Goal: Information Seeking & Learning: Learn about a topic

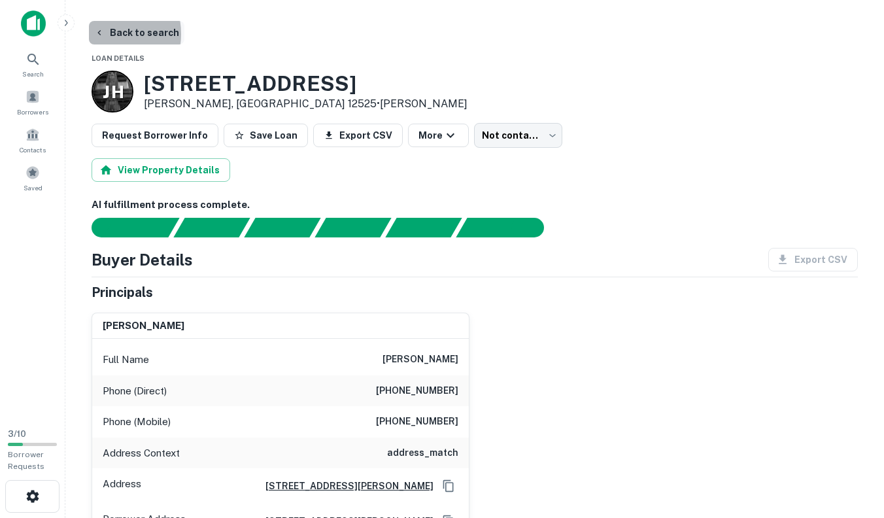
click at [98, 34] on icon "button" at bounding box center [99, 32] width 10 height 10
click at [16, 22] on div at bounding box center [32, 28] width 65 height 36
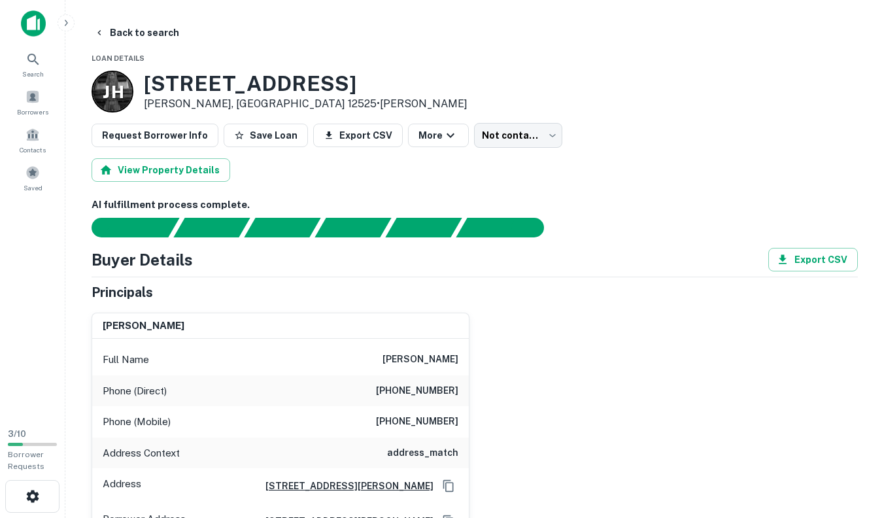
click at [35, 20] on img at bounding box center [33, 23] width 25 height 26
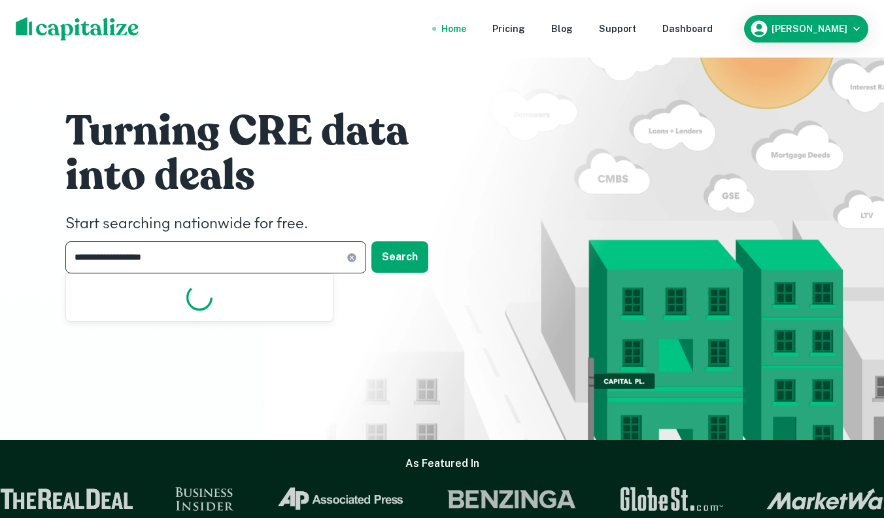
click at [176, 250] on input "**********" at bounding box center [205, 257] width 281 height 32
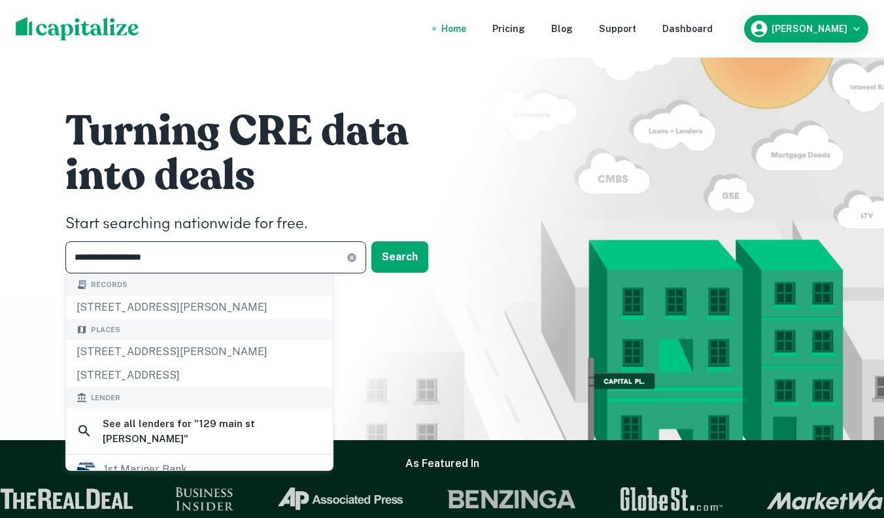
drag, startPoint x: 122, startPoint y: 260, endPoint x: 100, endPoint y: 260, distance: 22.2
click at [100, 260] on input "**********" at bounding box center [205, 257] width 281 height 32
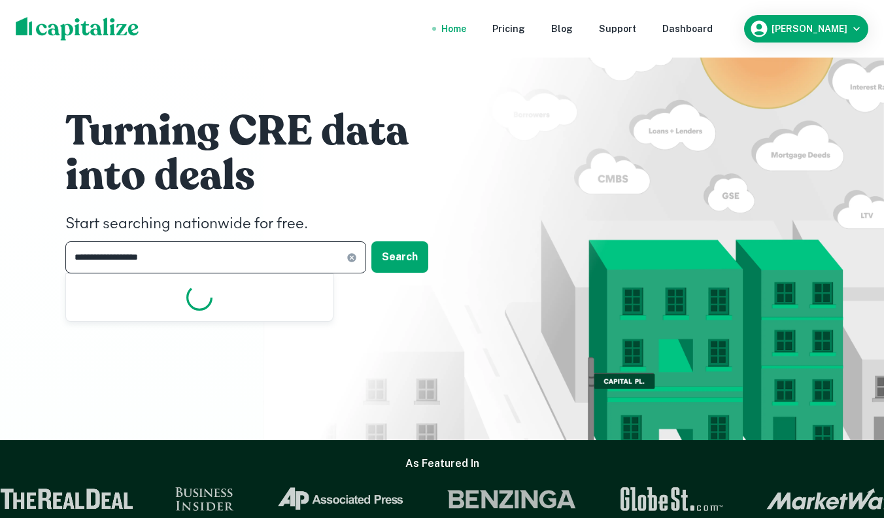
type input "**********"
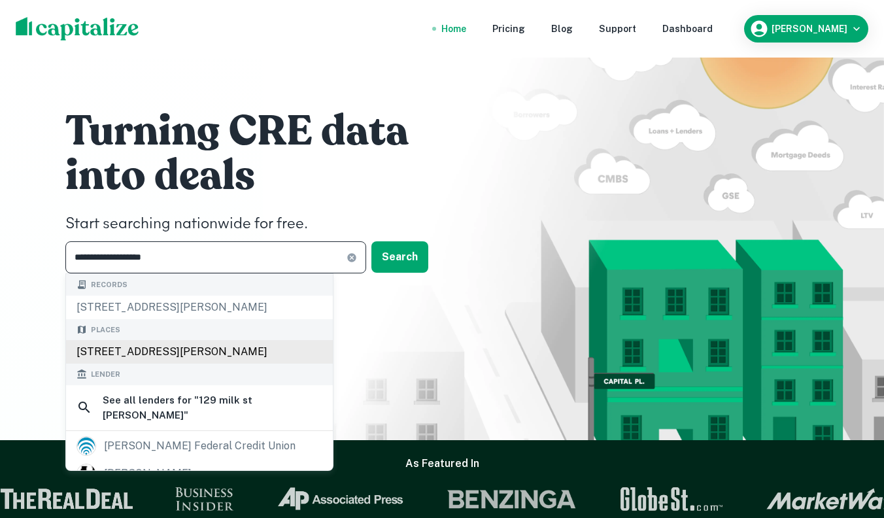
click at [125, 352] on div "[STREET_ADDRESS][PERSON_NAME]" at bounding box center [199, 352] width 267 height 24
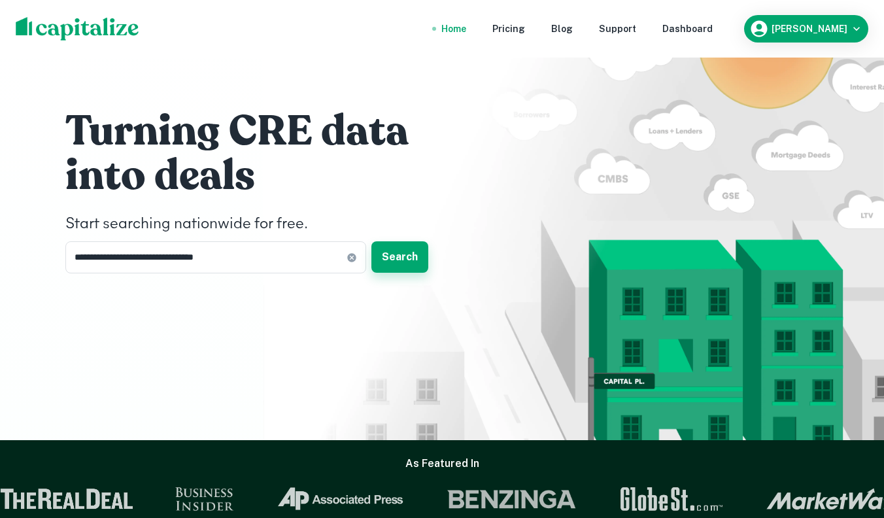
click at [395, 257] on button "Search" at bounding box center [399, 256] width 57 height 31
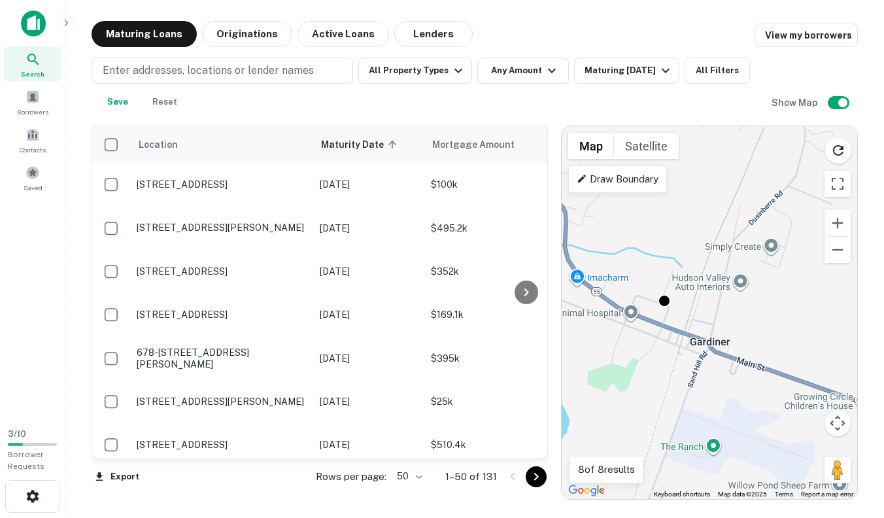
drag, startPoint x: 654, startPoint y: 265, endPoint x: 711, endPoint y: 372, distance: 121.3
click at [711, 372] on div "To activate drag with keyboard, press Alt + Enter. Once in keyboard drag state,…" at bounding box center [708, 312] width 295 height 372
click at [700, 325] on gmp-advanced-marker at bounding box center [700, 325] width 0 height 0
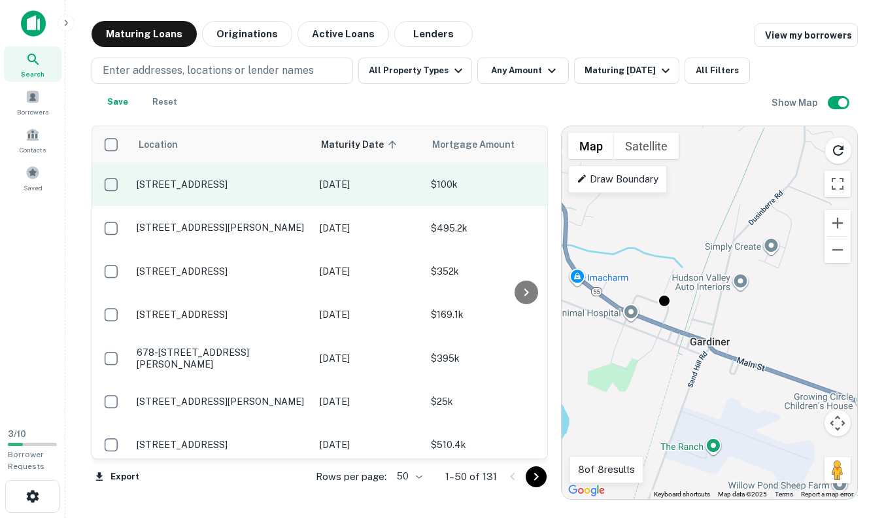
click at [218, 184] on p "[STREET_ADDRESS]" at bounding box center [222, 184] width 170 height 12
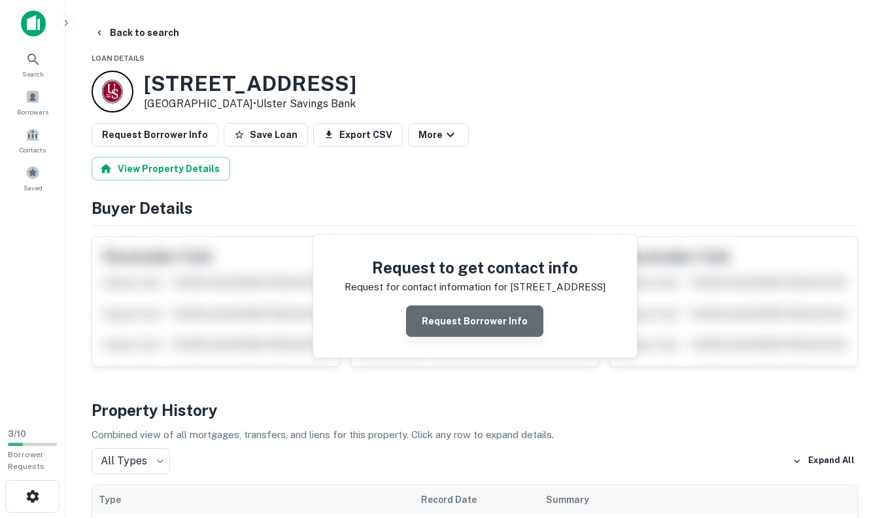
click at [477, 325] on button "Request Borrower Info" at bounding box center [474, 320] width 137 height 31
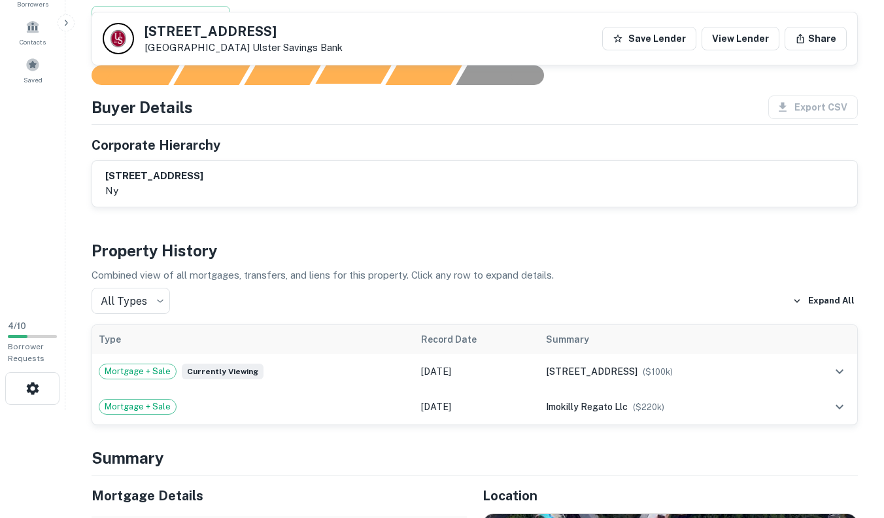
scroll to position [60, 0]
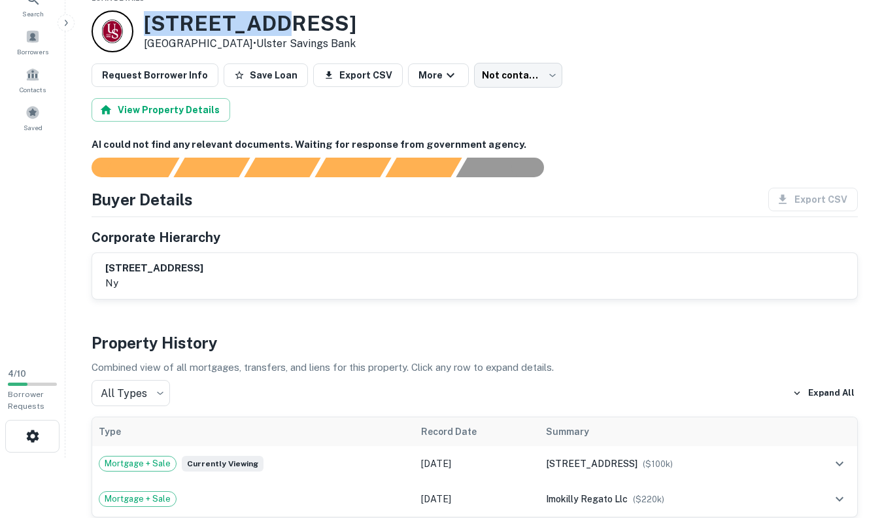
drag, startPoint x: 333, startPoint y: 18, endPoint x: 148, endPoint y: 18, distance: 185.6
click at [148, 18] on h3 "[STREET_ADDRESS]" at bounding box center [250, 23] width 212 height 25
copy h3 "[STREET_ADDRESS]"
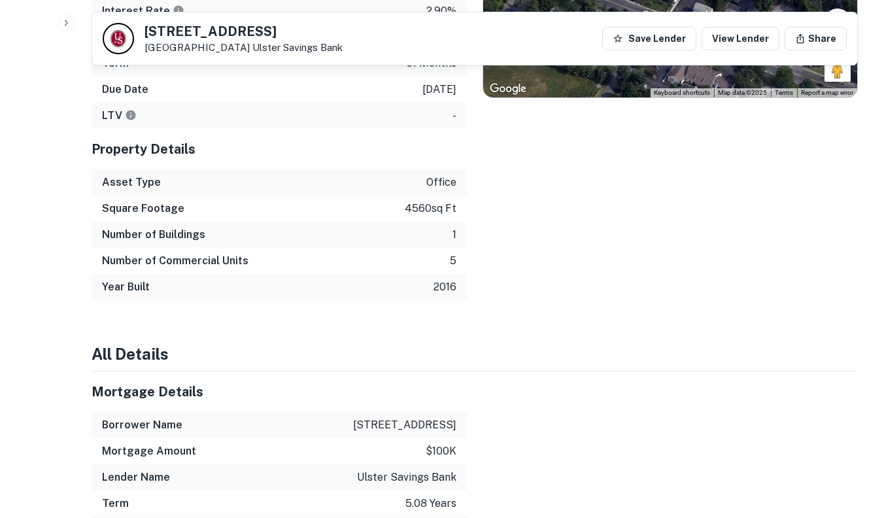
scroll to position [0, 0]
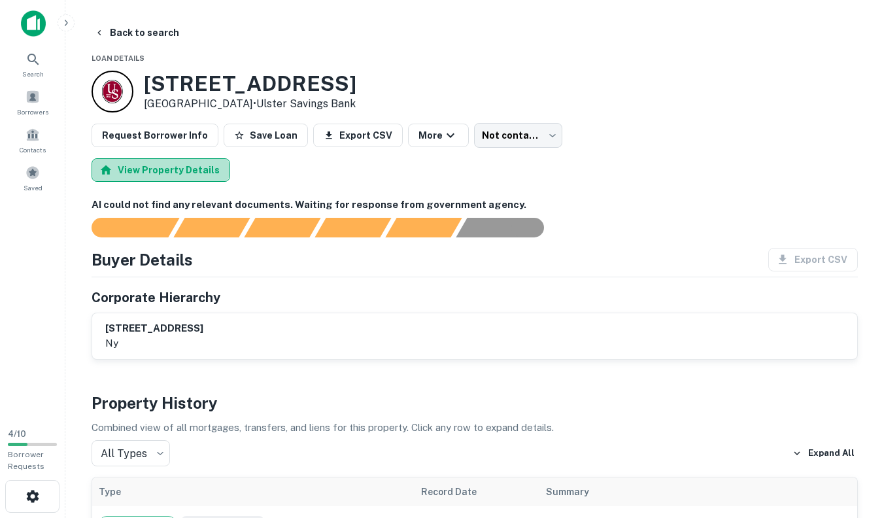
click at [190, 165] on button "View Property Details" at bounding box center [160, 170] width 139 height 24
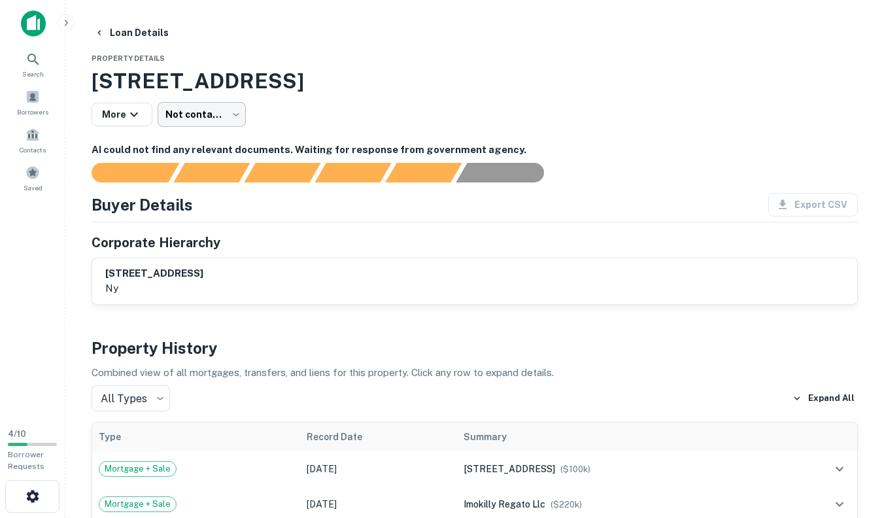
click at [218, 121] on body "Search Borrowers Contacts Saved 4 / 10 Borrower Requests Loan Details Property …" at bounding box center [442, 259] width 884 height 518
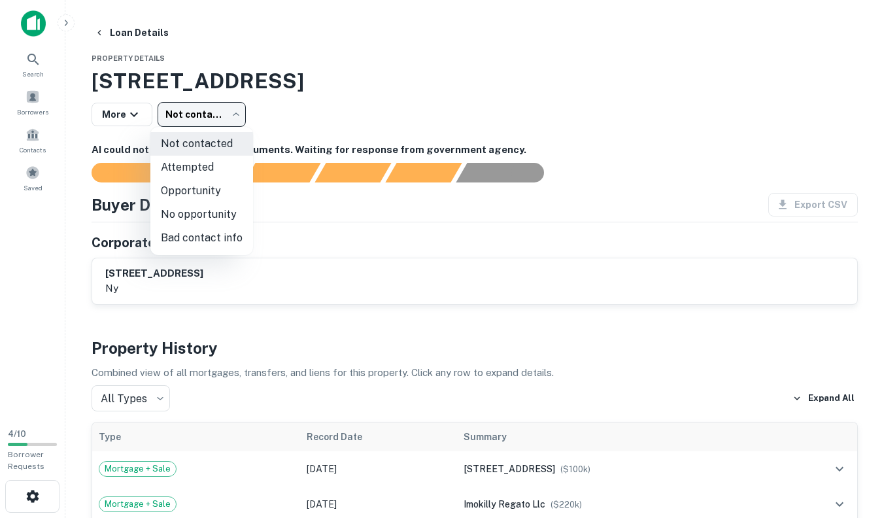
click at [315, 112] on div at bounding box center [442, 259] width 884 height 518
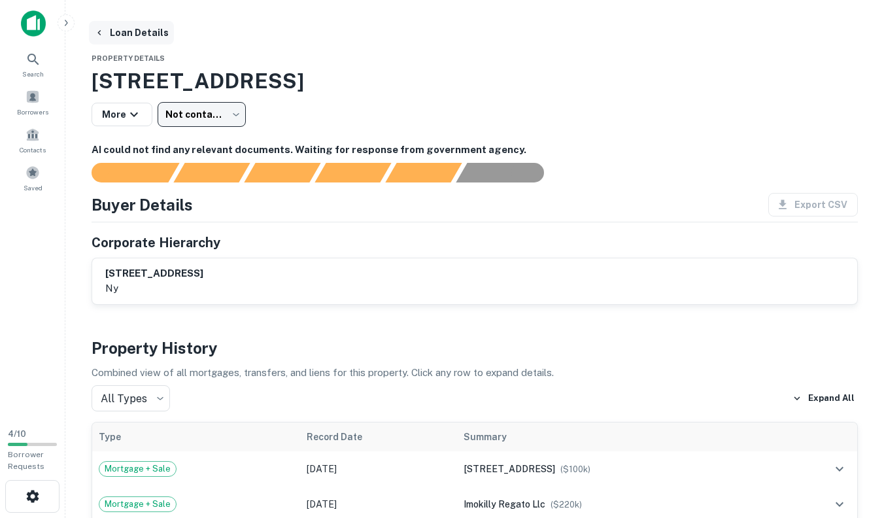
click at [103, 31] on icon "button" at bounding box center [99, 32] width 10 height 10
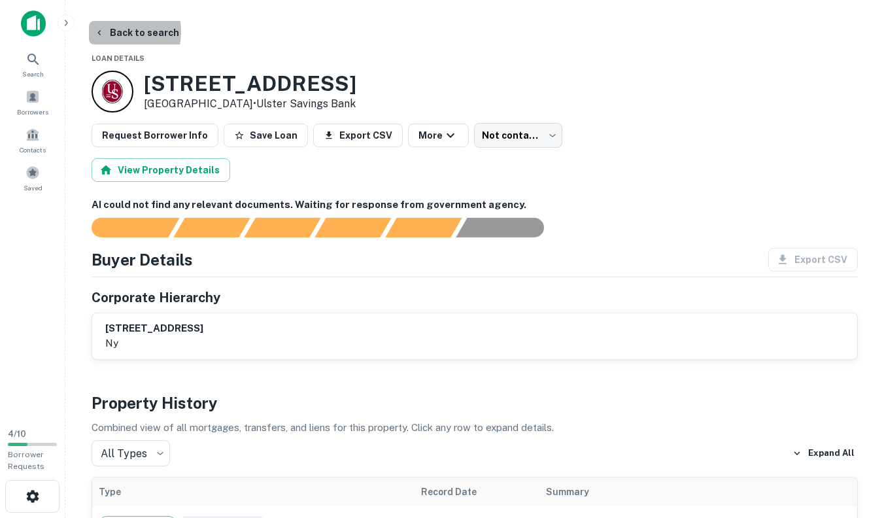
click at [103, 31] on icon "button" at bounding box center [99, 32] width 10 height 10
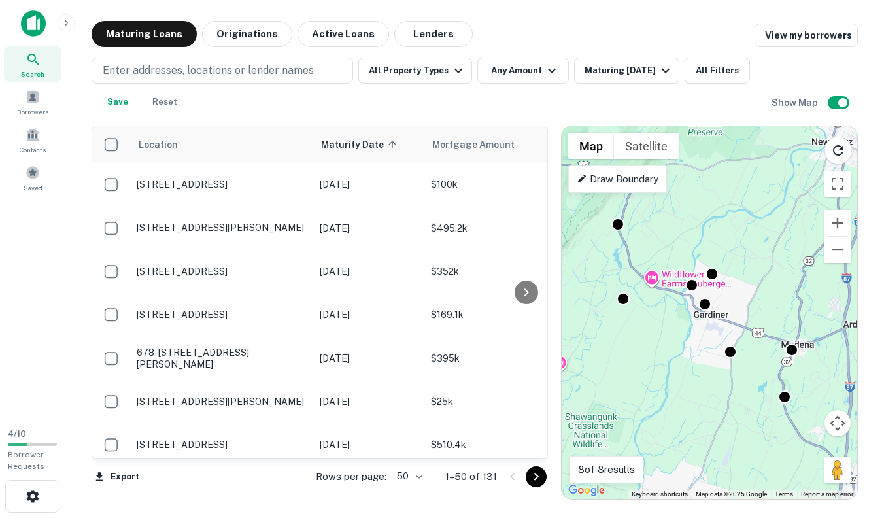
click at [36, 27] on img at bounding box center [33, 23] width 25 height 26
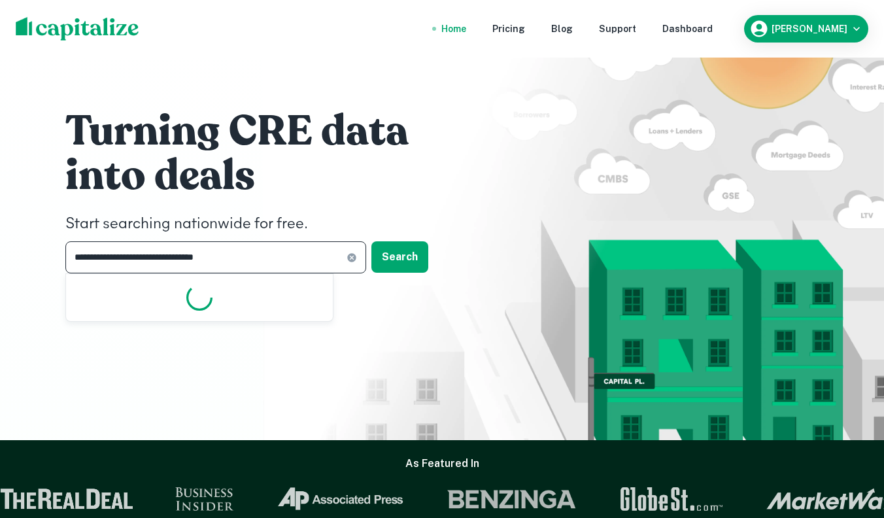
drag, startPoint x: 254, startPoint y: 257, endPoint x: 11, endPoint y: 177, distance: 255.2
click at [25, 182] on div "**********" at bounding box center [442, 220] width 884 height 440
click at [239, 261] on input "**********" at bounding box center [205, 257] width 281 height 32
click at [238, 261] on input "**********" at bounding box center [205, 257] width 281 height 32
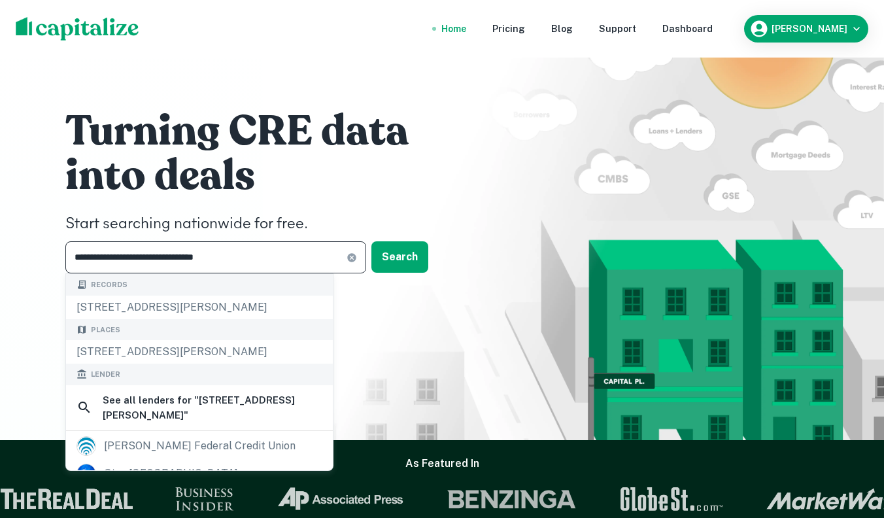
click at [238, 261] on input "**********" at bounding box center [205, 257] width 281 height 32
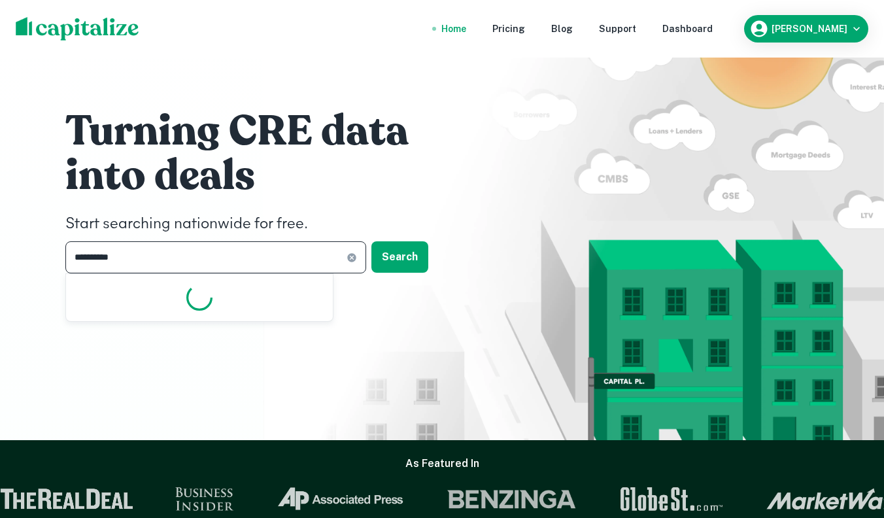
type input "**********"
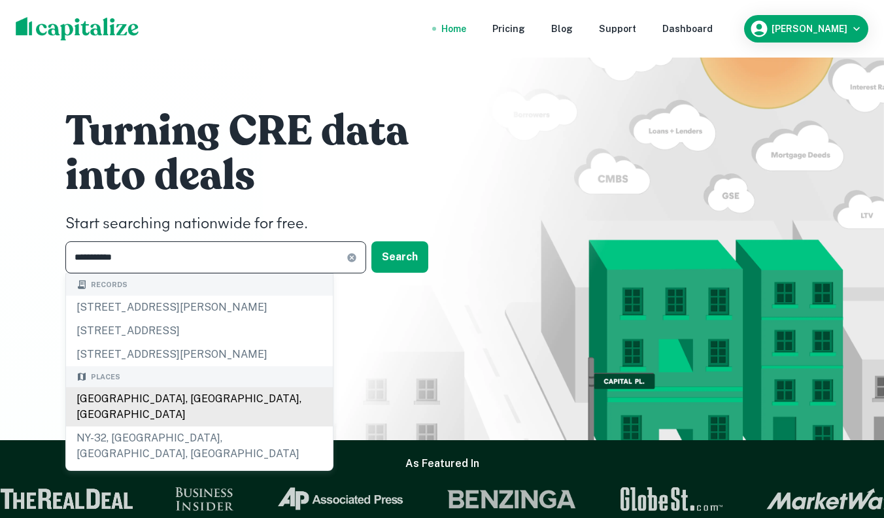
click at [191, 399] on div "[GEOGRAPHIC_DATA], [GEOGRAPHIC_DATA], [GEOGRAPHIC_DATA]" at bounding box center [199, 406] width 267 height 39
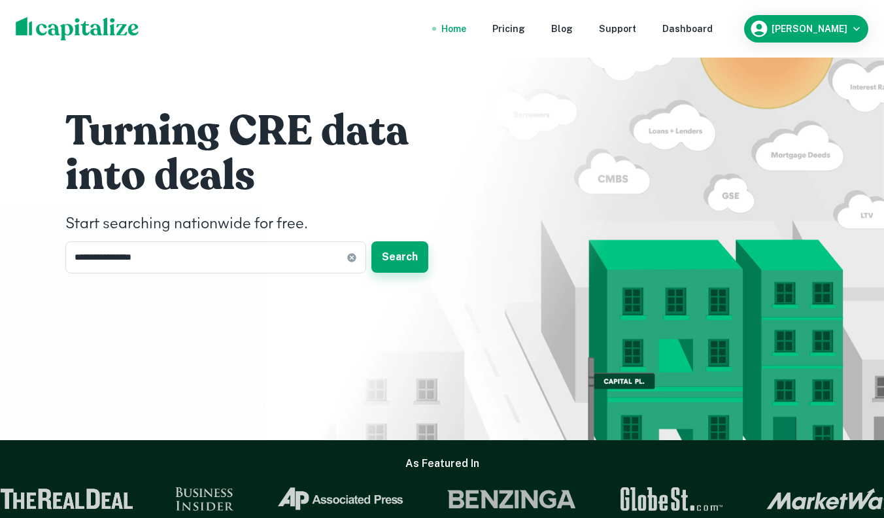
click at [408, 262] on button "Search" at bounding box center [399, 256] width 57 height 31
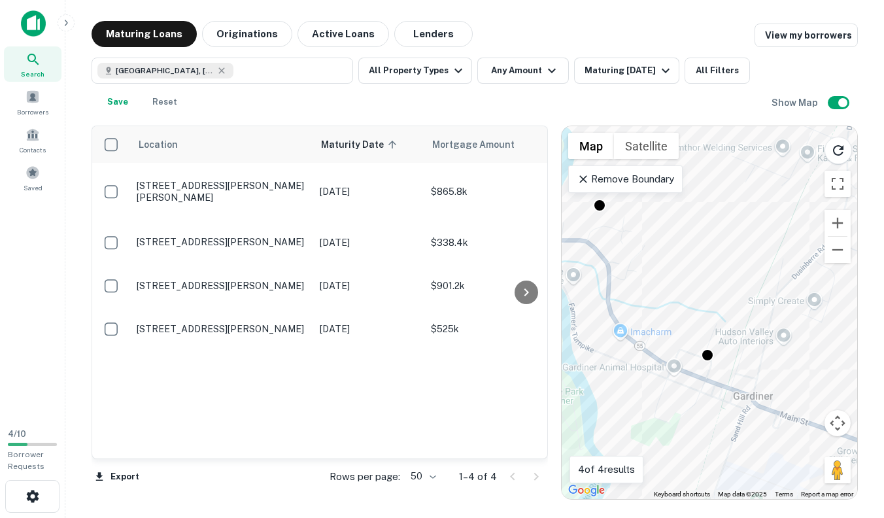
drag, startPoint x: 720, startPoint y: 280, endPoint x: 740, endPoint y: 458, distance: 178.9
click at [740, 458] on div "To activate drag with keyboard, press Alt + Enter. Once in keyboard drag state,…" at bounding box center [708, 312] width 295 height 372
click at [706, 352] on div at bounding box center [707, 349] width 19 height 19
click at [710, 349] on div at bounding box center [707, 349] width 19 height 19
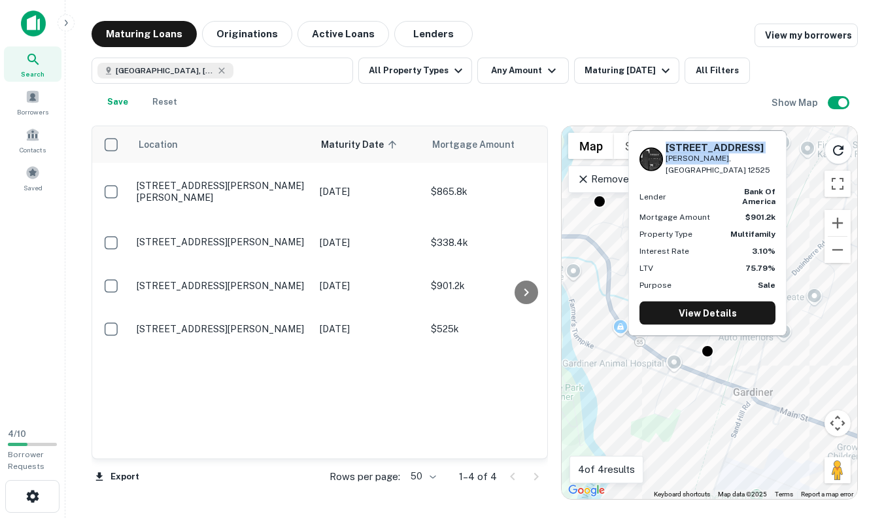
drag, startPoint x: 713, startPoint y: 175, endPoint x: 667, endPoint y: 157, distance: 49.3
click at [667, 157] on div "[STREET_ADDRESS][PERSON_NAME] Lender bank of america Mortgage Amount $901.2k Pr…" at bounding box center [707, 233] width 157 height 204
copy div "[STREET_ADDRESS][PERSON_NAME]"
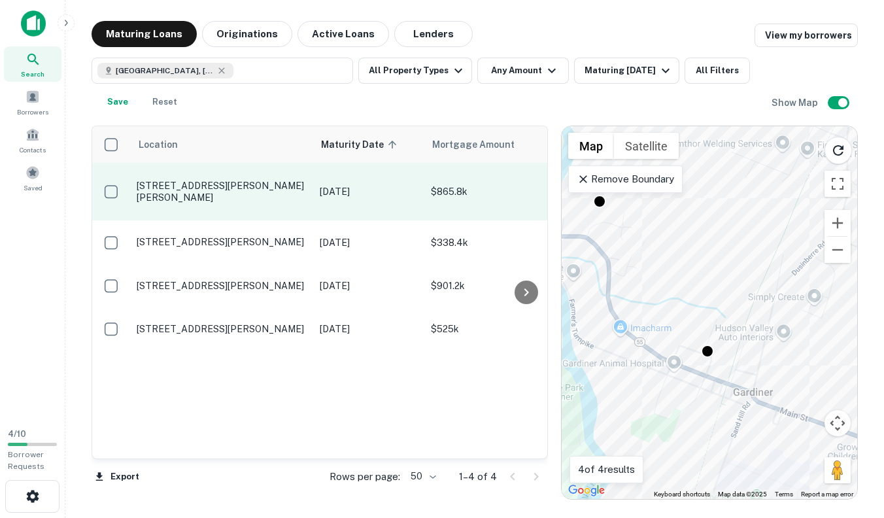
click at [238, 180] on p "[STREET_ADDRESS][PERSON_NAME][PERSON_NAME]" at bounding box center [222, 192] width 170 height 24
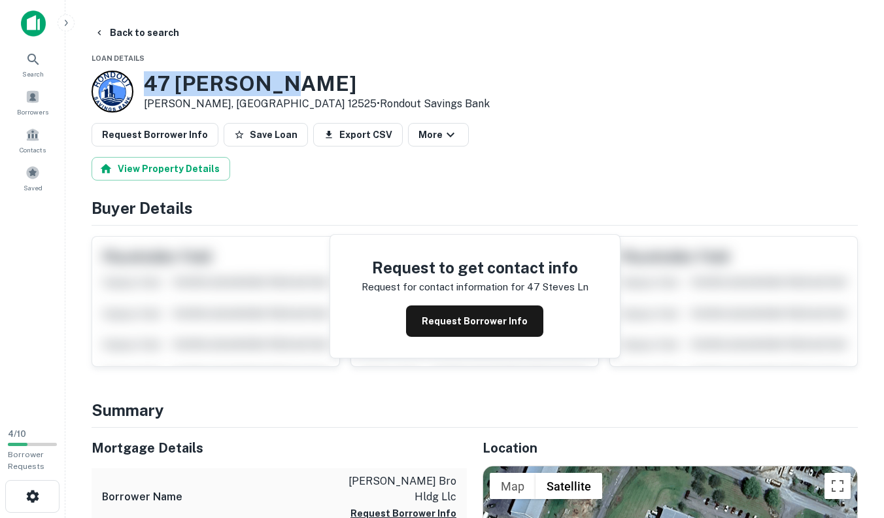
drag, startPoint x: 286, startPoint y: 84, endPoint x: 143, endPoint y: 80, distance: 143.2
click at [143, 80] on div "[STREET_ADDRESS][PERSON_NAME][PERSON_NAME] • Rondout Savings Bank" at bounding box center [290, 92] width 398 height 42
copy h3 "47 [PERSON_NAME]"
click at [97, 27] on icon "button" at bounding box center [99, 32] width 10 height 10
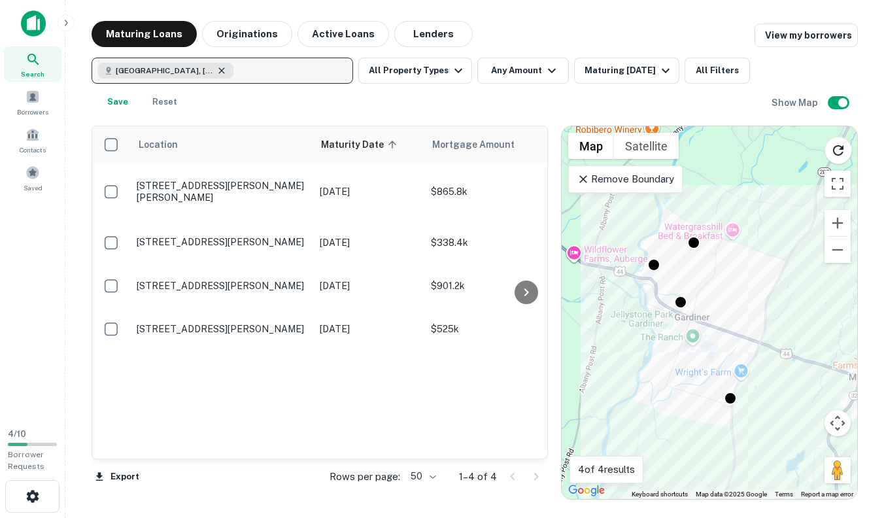
click at [216, 69] on icon "button" at bounding box center [221, 70] width 10 height 10
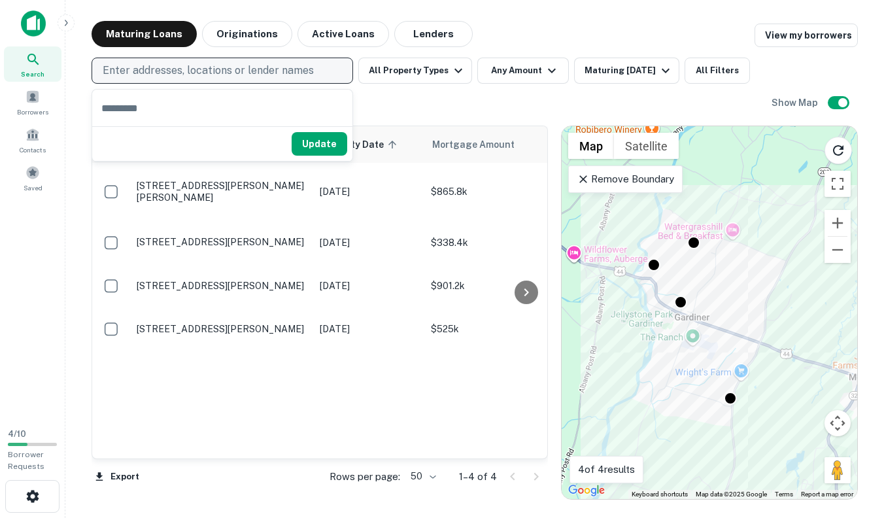
click at [190, 69] on p "Enter addresses, locations or lender names" at bounding box center [208, 71] width 211 height 16
type input "**********"
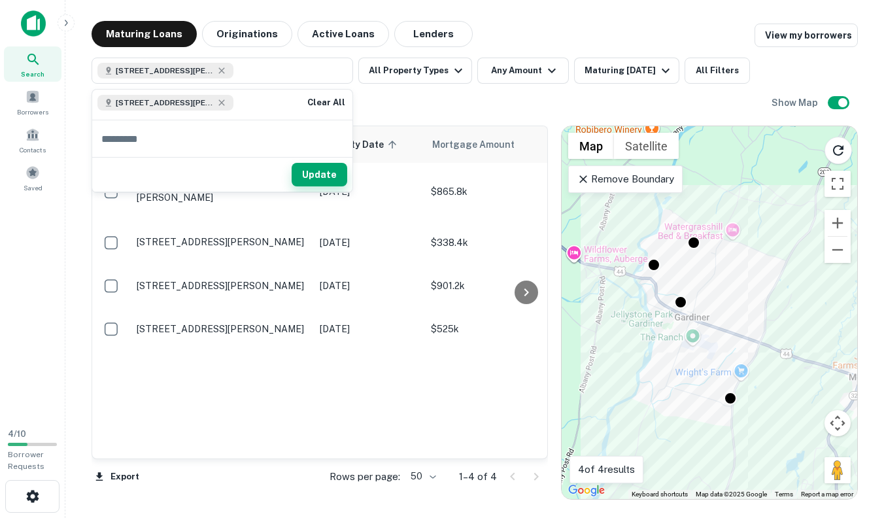
click at [307, 171] on button "Update" at bounding box center [319, 175] width 56 height 24
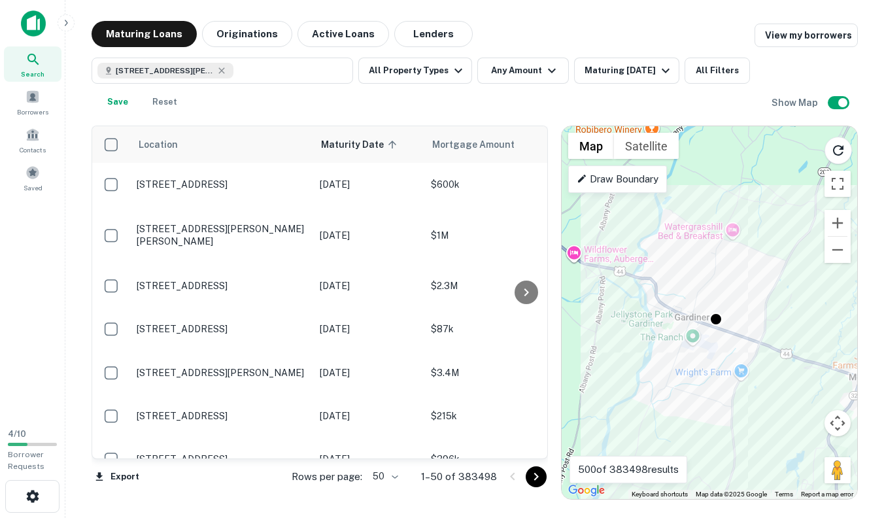
click at [25, 24] on img at bounding box center [33, 23] width 25 height 26
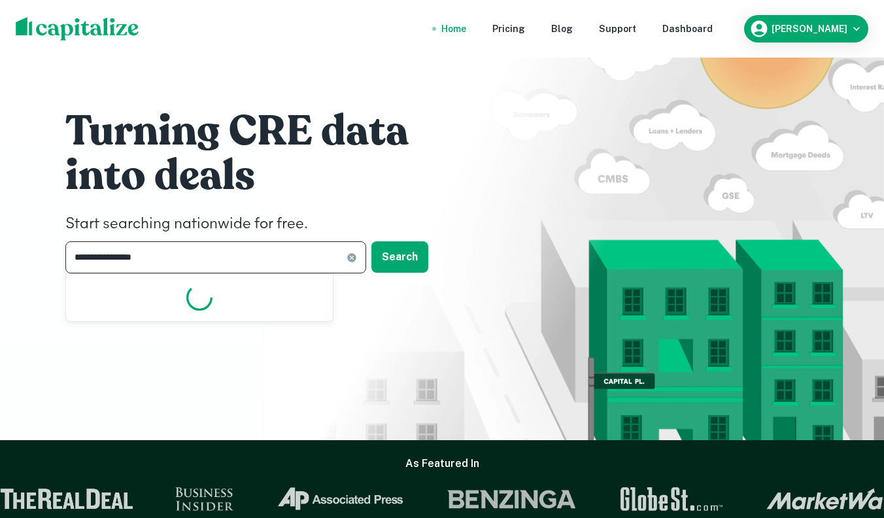
click at [237, 256] on input "**********" at bounding box center [205, 257] width 281 height 32
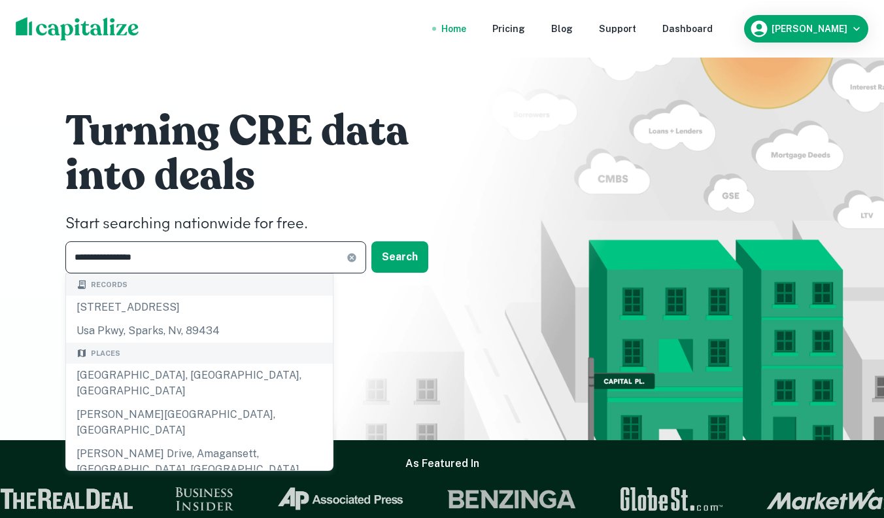
click at [237, 256] on input "**********" at bounding box center [205, 257] width 281 height 32
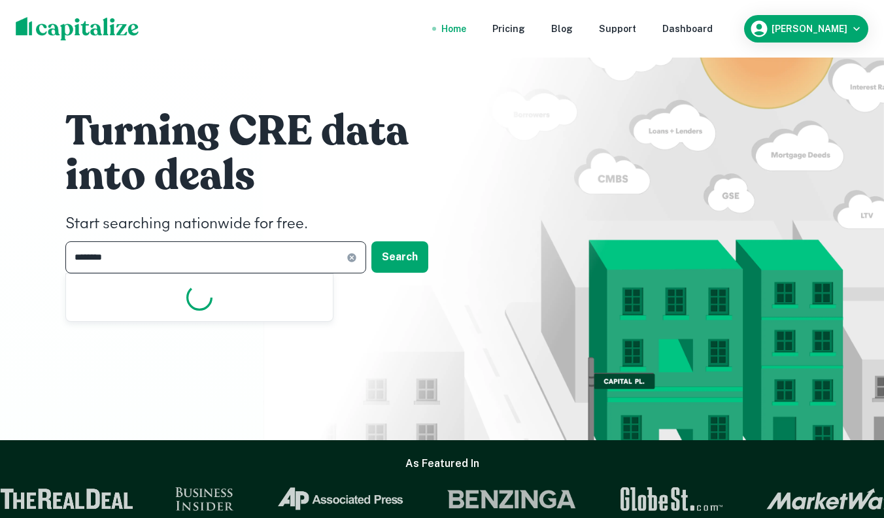
type input "*********"
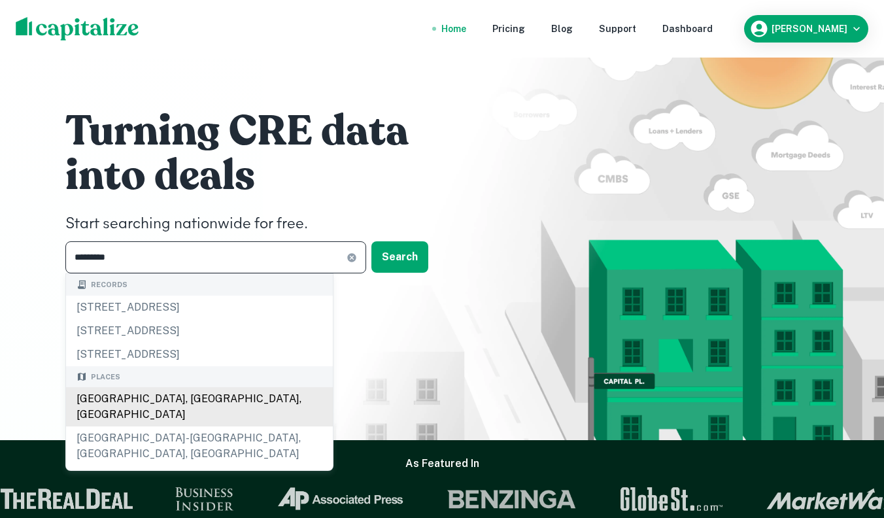
click at [153, 399] on div "[GEOGRAPHIC_DATA], [GEOGRAPHIC_DATA], [GEOGRAPHIC_DATA]" at bounding box center [199, 406] width 267 height 39
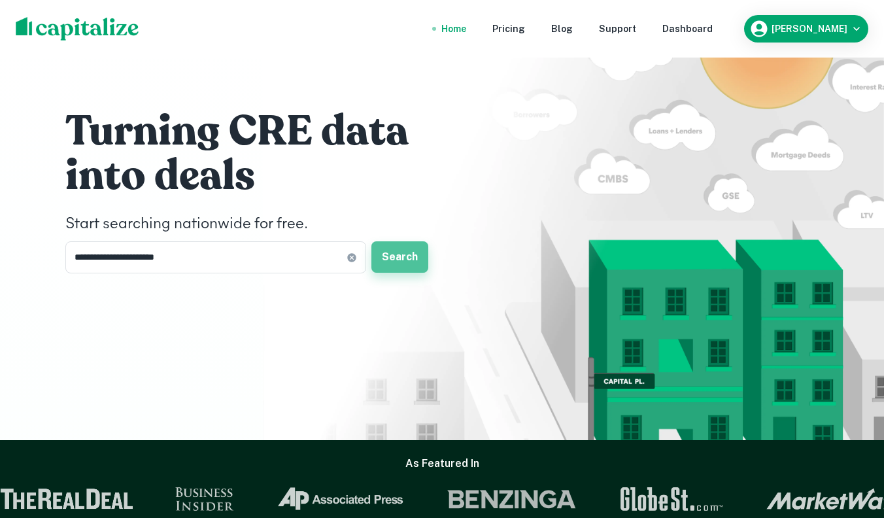
click at [405, 268] on button "Search" at bounding box center [399, 256] width 57 height 31
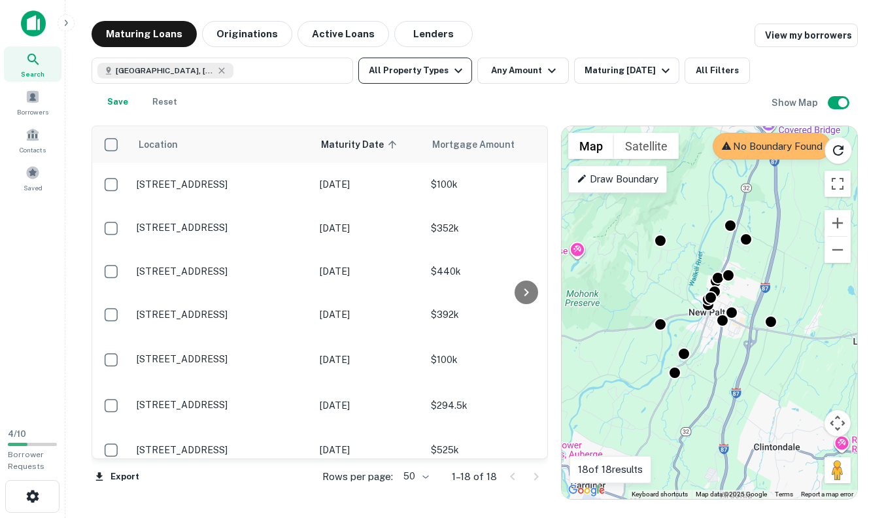
click at [442, 71] on button "All Property Types" at bounding box center [415, 71] width 114 height 26
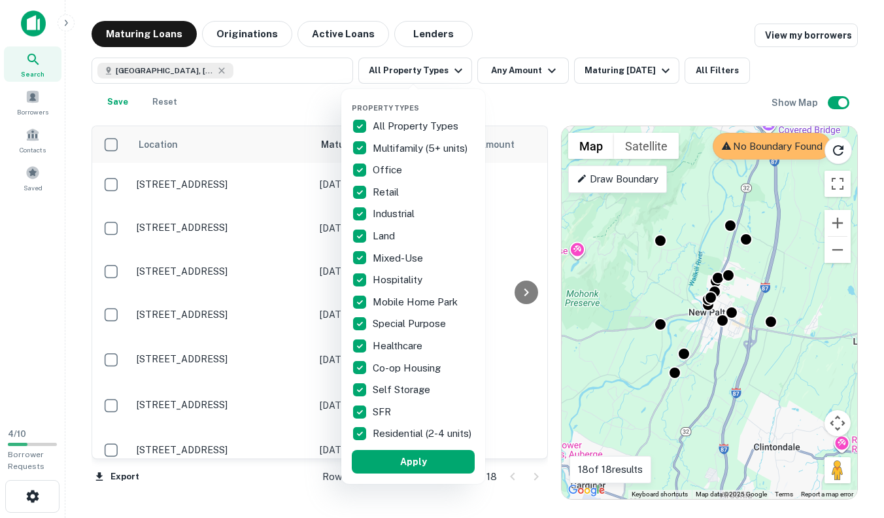
click at [411, 125] on p "All Property Types" at bounding box center [416, 126] width 88 height 16
click at [384, 145] on p "Multifamily (5+ units)" at bounding box center [420, 149] width 97 height 16
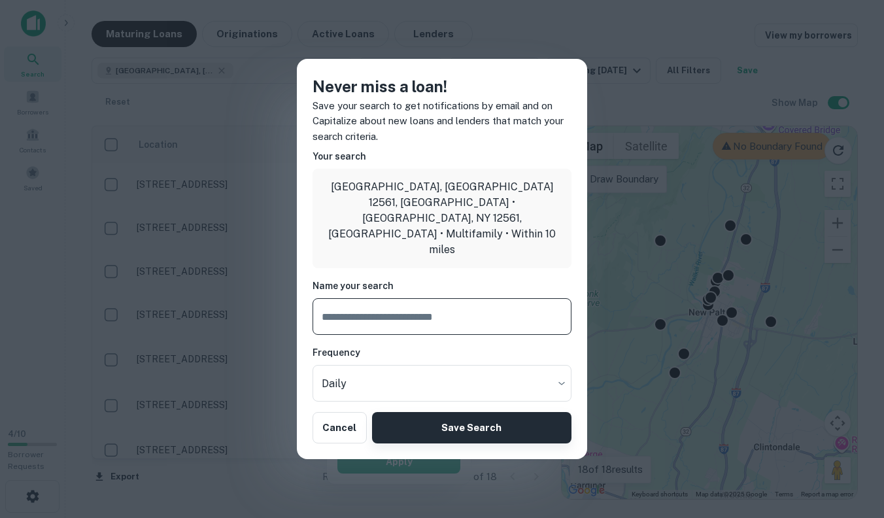
click at [406, 414] on button "Save Search" at bounding box center [471, 427] width 199 height 31
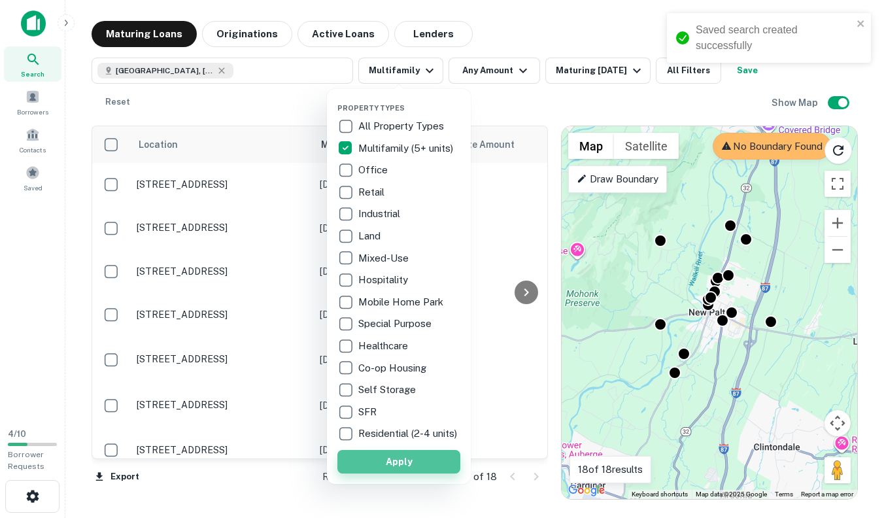
click at [405, 473] on button "Apply" at bounding box center [398, 462] width 123 height 24
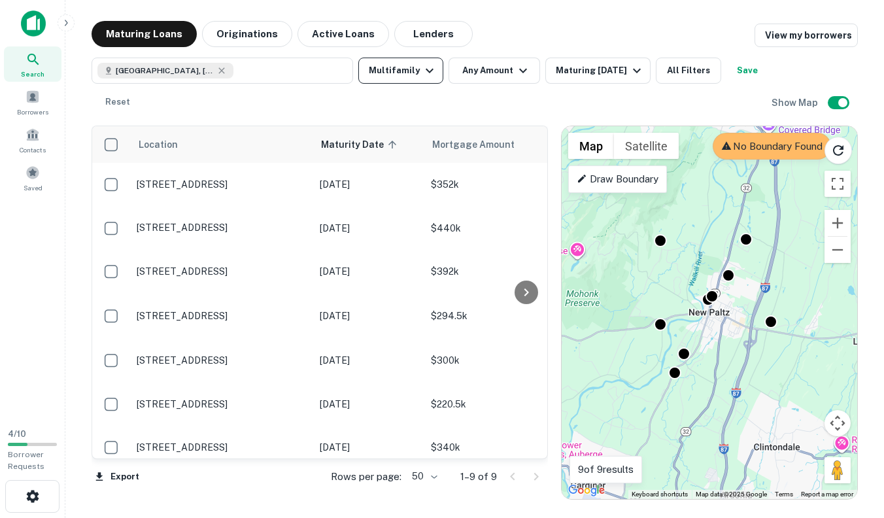
click at [422, 78] on icon "button" at bounding box center [430, 71] width 16 height 16
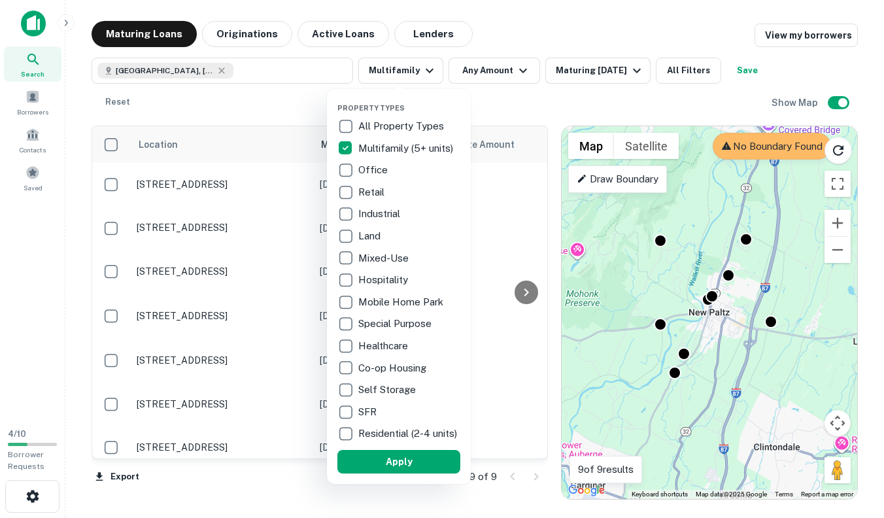
click at [383, 208] on p "Industrial" at bounding box center [380, 214] width 44 height 16
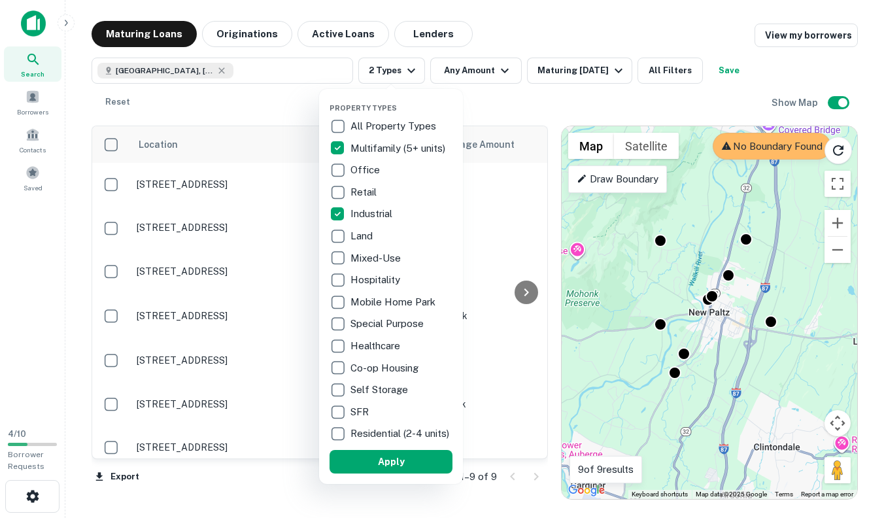
click at [374, 380] on div "Self Storage" at bounding box center [390, 389] width 123 height 22
click at [356, 176] on p "Office" at bounding box center [366, 170] width 32 height 16
click at [354, 190] on p "Retail" at bounding box center [364, 192] width 29 height 16
click at [393, 465] on button "Apply" at bounding box center [390, 462] width 123 height 24
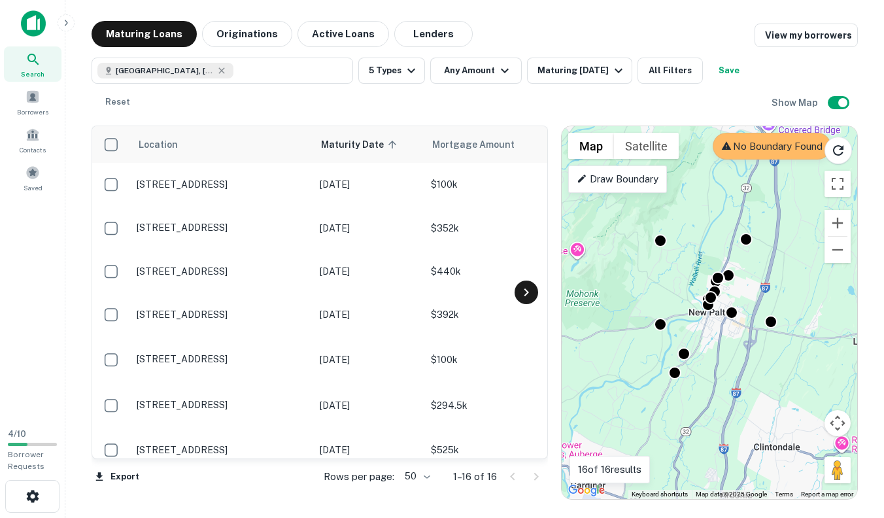
click at [529, 292] on icon at bounding box center [526, 292] width 16 height 16
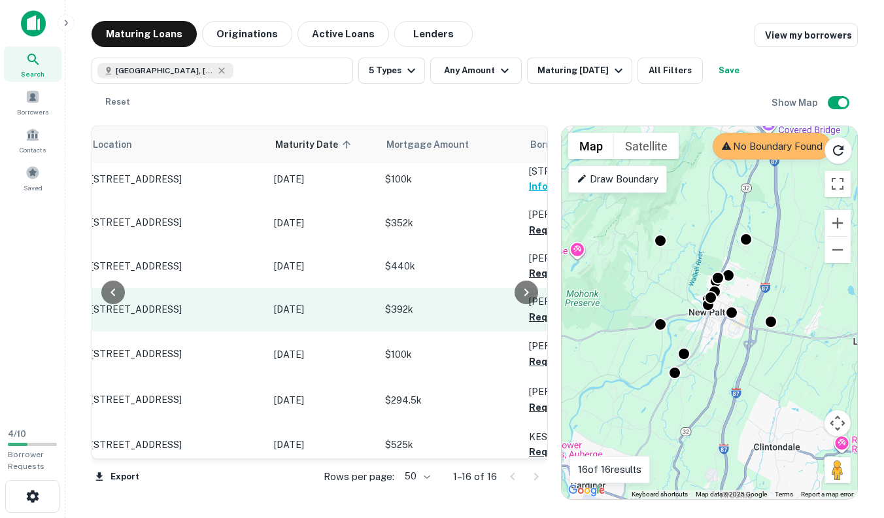
scroll to position [5, 0]
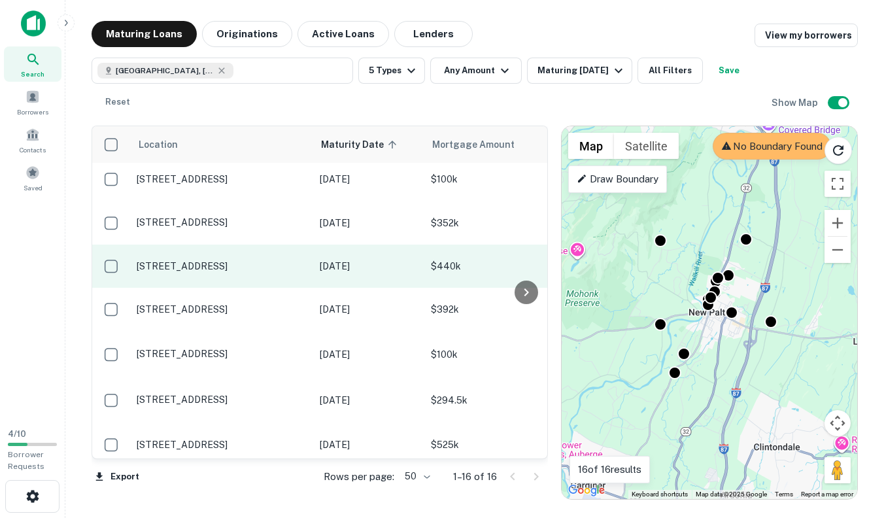
click at [151, 260] on p "[STREET_ADDRESS]" at bounding box center [222, 266] width 170 height 12
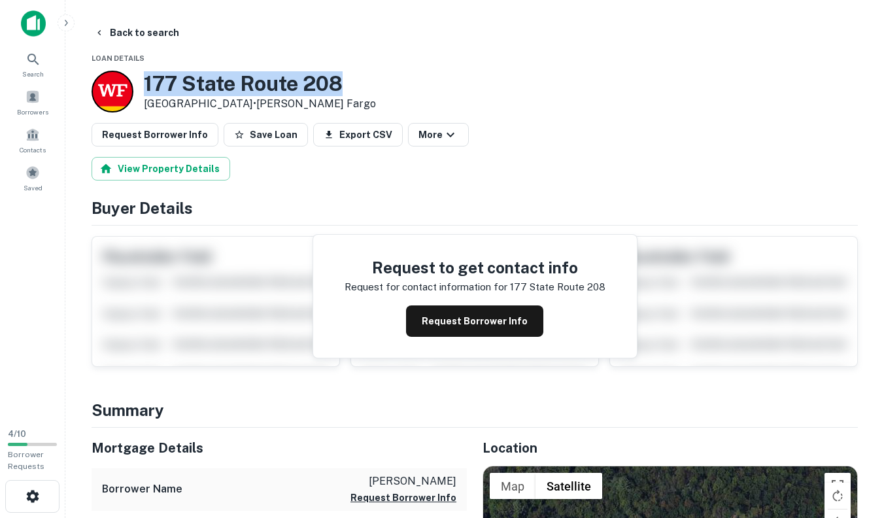
drag, startPoint x: 354, startPoint y: 82, endPoint x: 120, endPoint y: 73, distance: 234.2
click at [120, 73] on div "[STREET_ADDRESS] • [PERSON_NAME] Fargo" at bounding box center [474, 92] width 766 height 42
copy div "177 State Route 208"
click at [110, 39] on button "Back to search" at bounding box center [136, 33] width 95 height 24
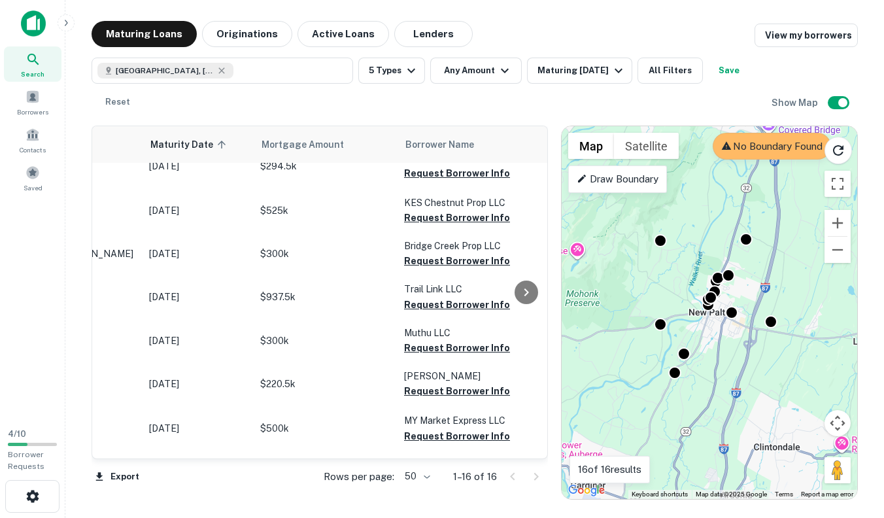
scroll to position [239, 0]
